Goal: Information Seeking & Learning: Learn about a topic

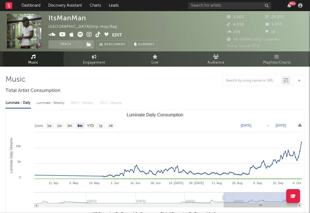
select select "6m"
select select "1w"
click at [52, 10] on link "Discovery Assistant" at bounding box center [65, 5] width 42 height 11
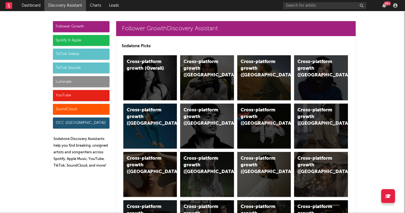
click at [70, 82] on div "Luminate" at bounding box center [81, 81] width 57 height 11
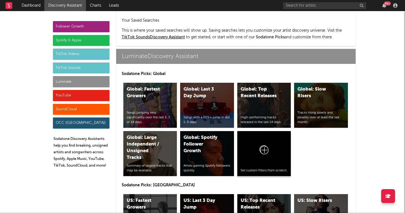
scroll to position [2461, 0]
click at [271, 197] on div "US: Top Recent Releases" at bounding box center [260, 203] width 38 height 13
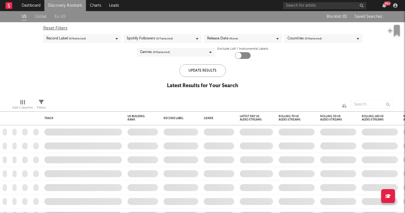
checkbox input "true"
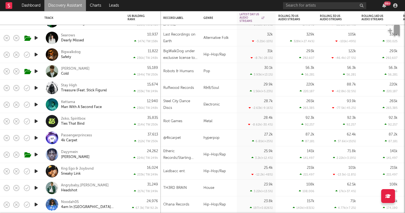
click at [99, 159] on div "Dayymein Van Cleef" at bounding box center [91, 154] width 60 height 10
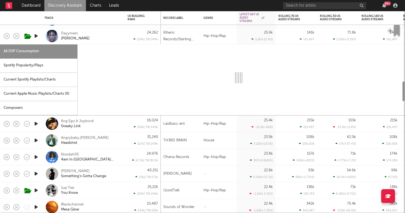
select select "1w"
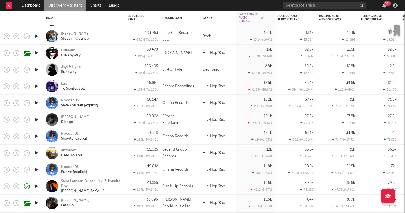
click at [121, 120] on div "Omar Sterling Django" at bounding box center [83, 119] width 78 height 16
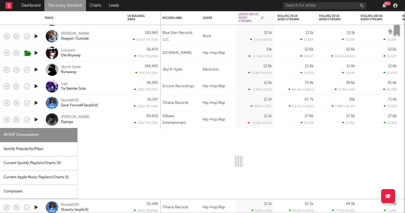
select select "1w"
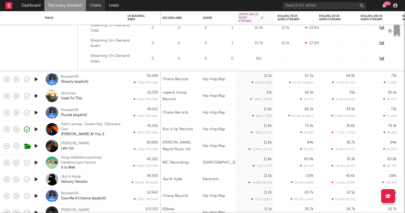
click at [94, 8] on link "Charts" at bounding box center [95, 5] width 19 height 11
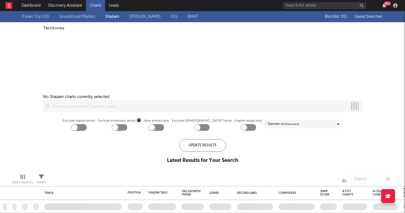
checkbox input "true"
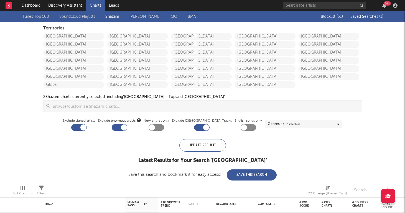
click at [310, 17] on span "Saved Searches ( 1 )" at bounding box center [366, 17] width 33 height 4
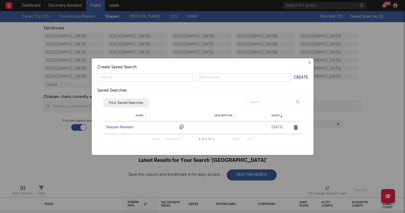
click at [110, 129] on div "Shazam Markets" at bounding box center [141, 127] width 71 height 6
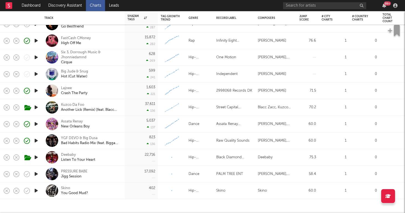
click at [36, 141] on icon "button" at bounding box center [36, 140] width 6 height 7
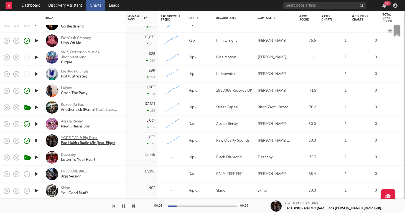
click at [94, 139] on div "YGF DEVO & Big Dusa" at bounding box center [91, 138] width 60 height 5
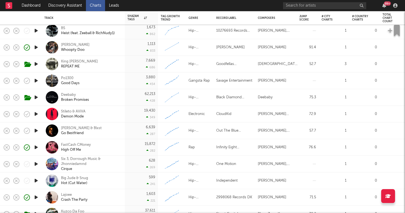
click at [35, 81] on icon "button" at bounding box center [36, 80] width 6 height 7
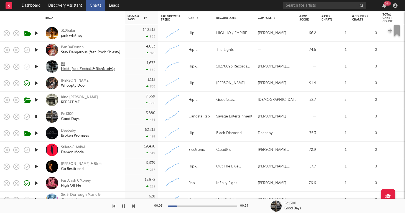
click at [63, 62] on div "B5" at bounding box center [88, 64] width 54 height 5
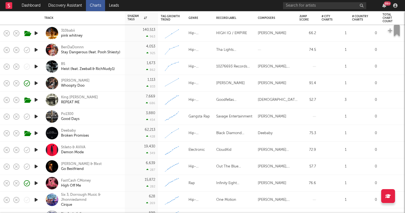
click at [223, 62] on div "10276693 Records DK" at bounding box center [234, 66] width 42 height 17
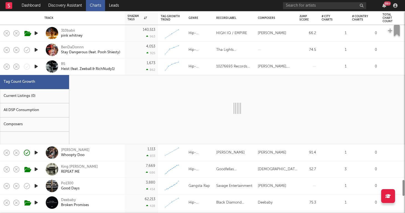
select select "1w"
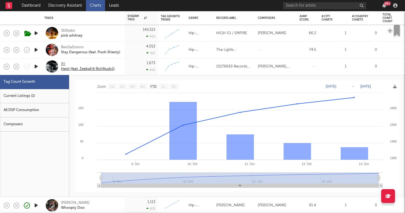
click at [63, 62] on div "B5" at bounding box center [88, 64] width 54 height 5
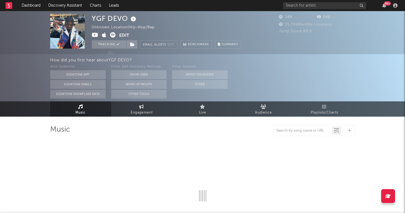
select select "1w"
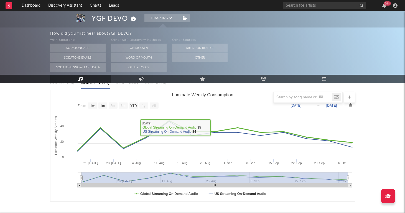
scroll to position [73, 0]
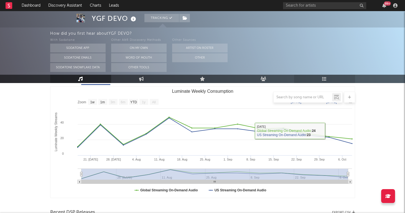
click at [326, 79] on icon at bounding box center [324, 79] width 5 height 4
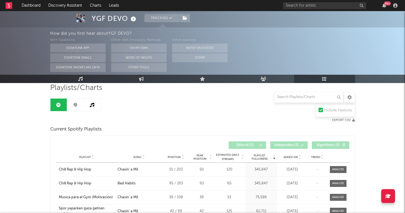
scroll to position [42, 0]
click at [72, 107] on link at bounding box center [75, 104] width 17 height 12
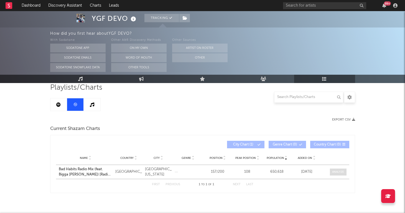
click at [337, 173] on div at bounding box center [338, 172] width 12 height 4
select select "All"
select select "1w"
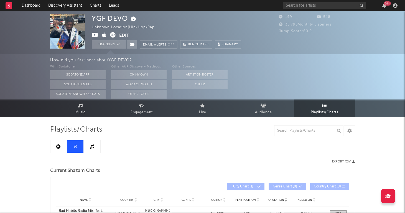
scroll to position [-1, 0]
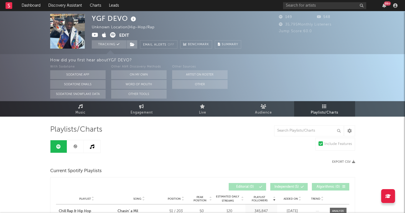
scroll to position [73, 0]
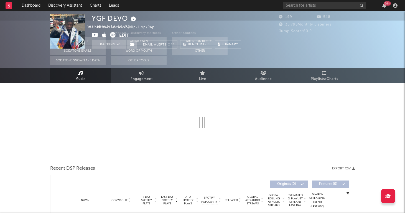
select select "1w"
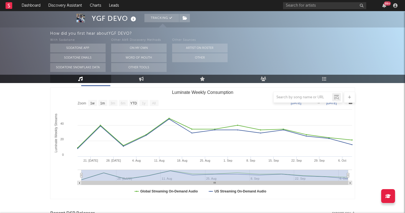
scroll to position [72, 0]
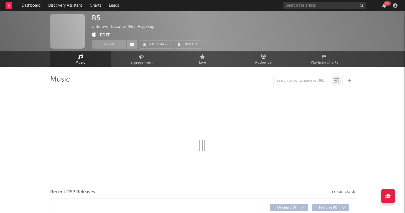
select select "1w"
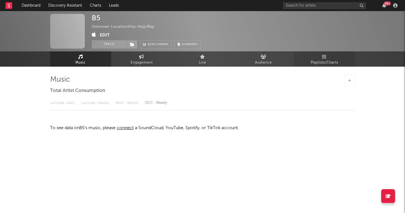
select select "1w"
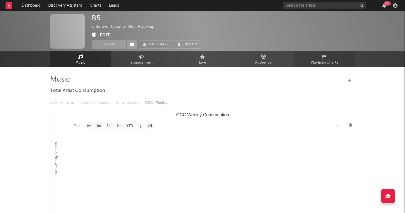
click at [313, 57] on link "Playlists/Charts" at bounding box center [324, 58] width 61 height 15
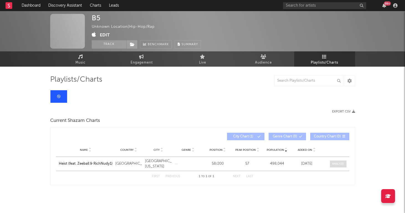
click at [336, 164] on div at bounding box center [338, 164] width 12 height 4
select select "All"
select select "1w"
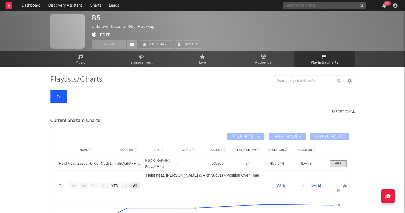
click at [306, 2] on input "text" at bounding box center [324, 5] width 83 height 7
type input "b5"
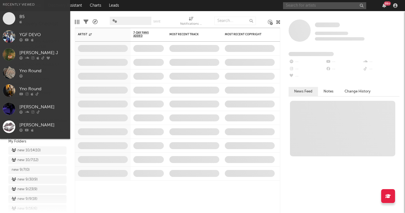
click at [338, 5] on input "text" at bounding box center [324, 5] width 83 height 7
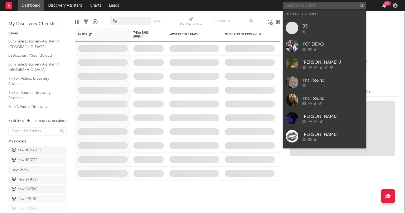
paste input "[URL][DOMAIN_NAME]"
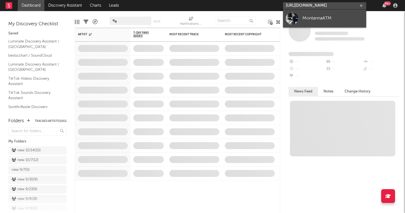
type input "[URL][DOMAIN_NAME]"
click at [330, 17] on div "MontannaATM" at bounding box center [332, 18] width 61 height 7
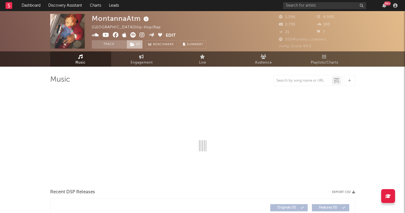
select select "6m"
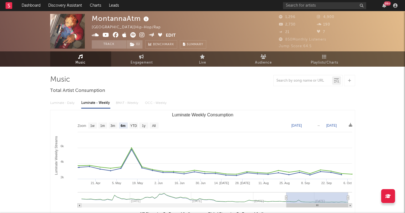
click at [142, 34] on icon at bounding box center [141, 35] width 5 height 6
